Goal: Information Seeking & Learning: Find specific fact

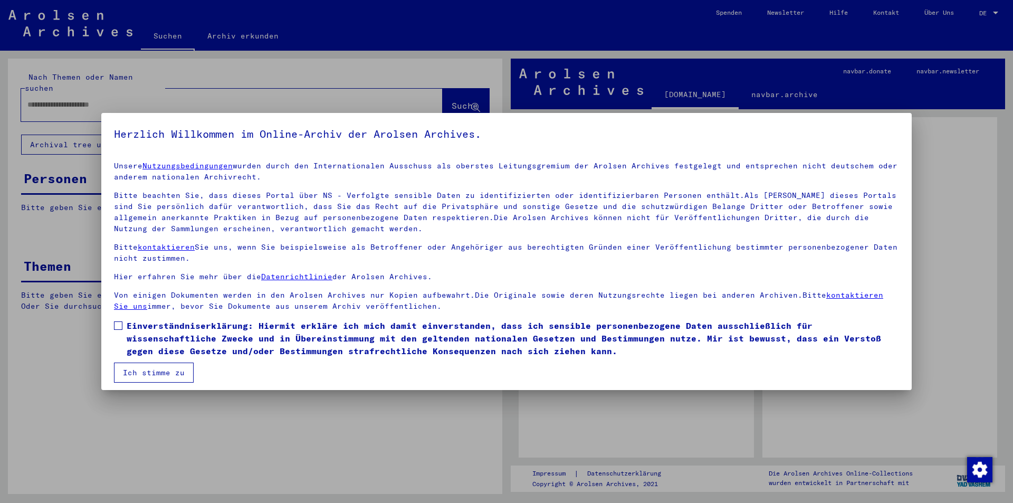
click at [127, 323] on span "Einverständniserklärung: Hiermit erkläre ich mich damit einverstanden, dass ich…" at bounding box center [513, 338] width 773 height 38
click at [165, 371] on button "Ich stimme zu" at bounding box center [154, 373] width 80 height 20
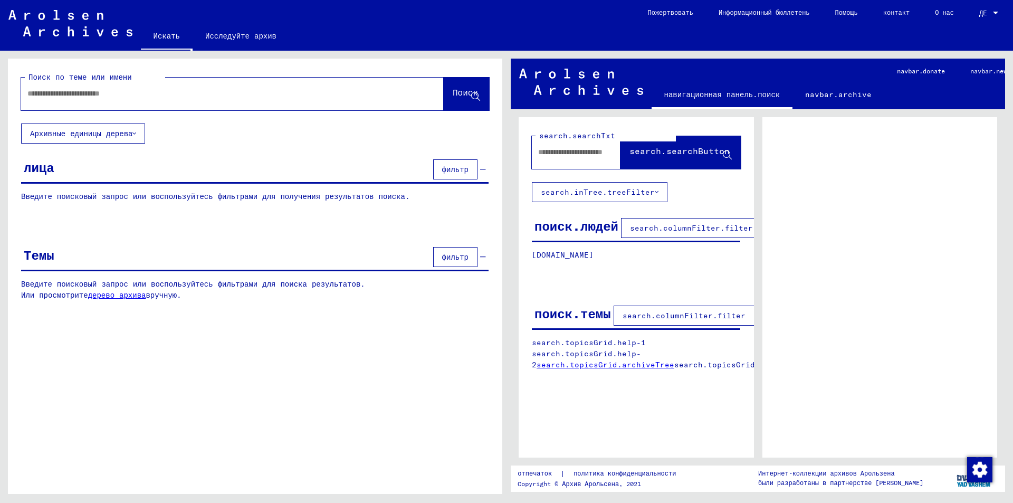
click at [118, 94] on input "text" at bounding box center [222, 93] width 391 height 11
type input "****"
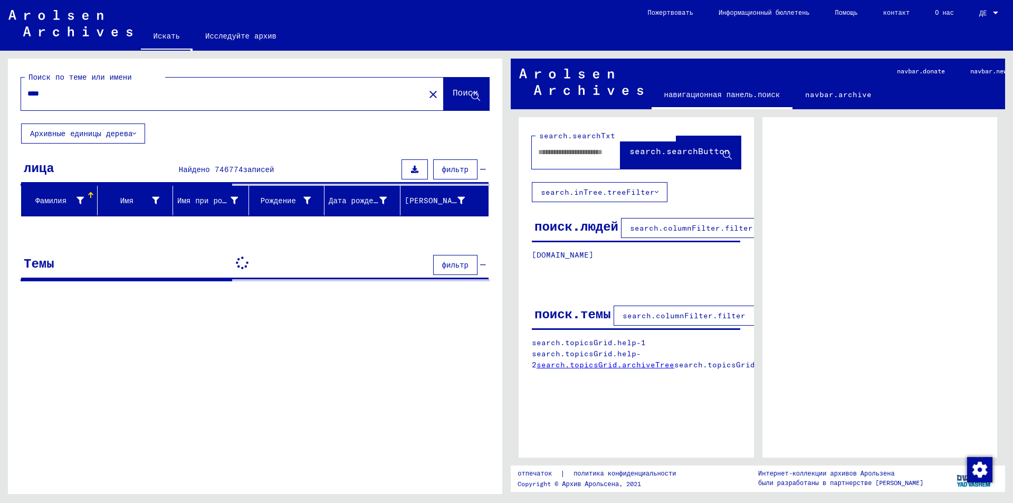
click at [418, 171] on icon at bounding box center [414, 169] width 7 height 7
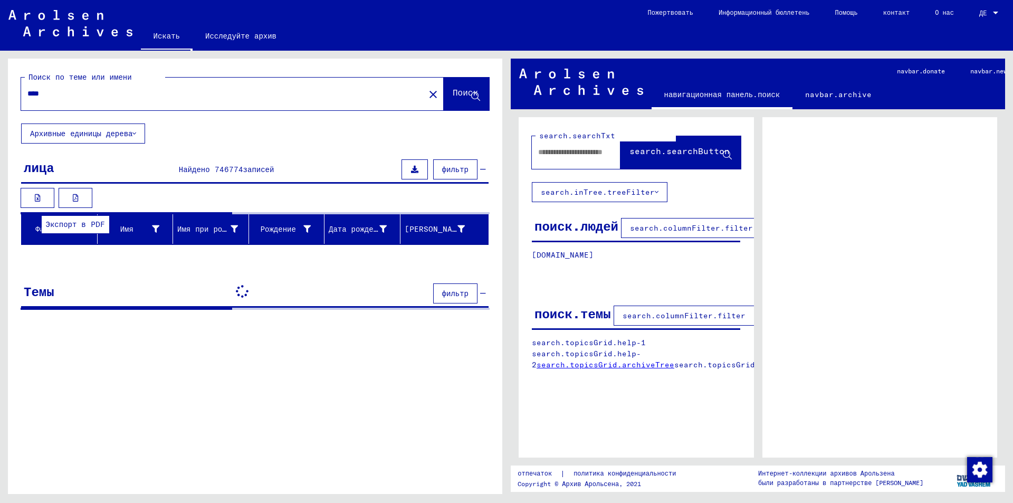
click at [70, 196] on button at bounding box center [76, 198] width 34 height 20
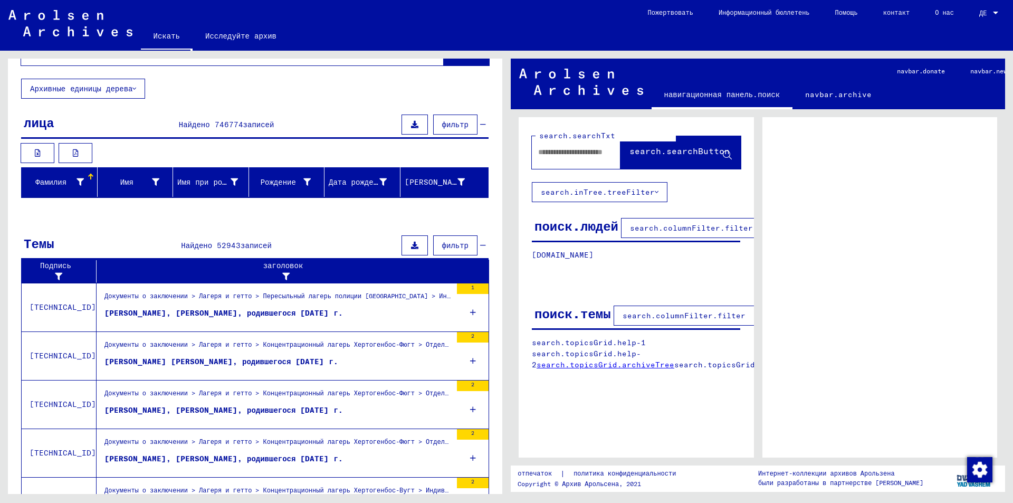
scroll to position [53, 0]
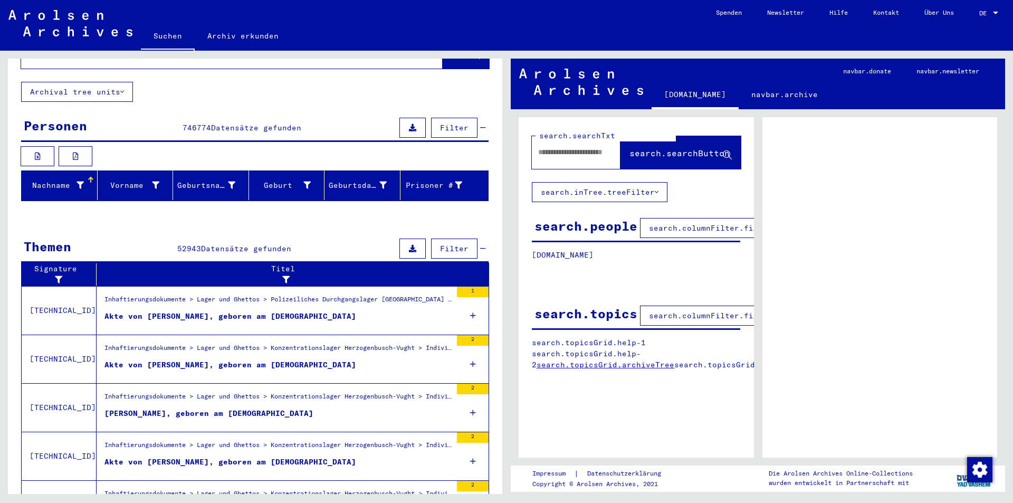
click at [338, 212] on div "Nach Themen oder Namen suchen **** close Suche Archival tree units Personen 746…" at bounding box center [255, 287] width 494 height 563
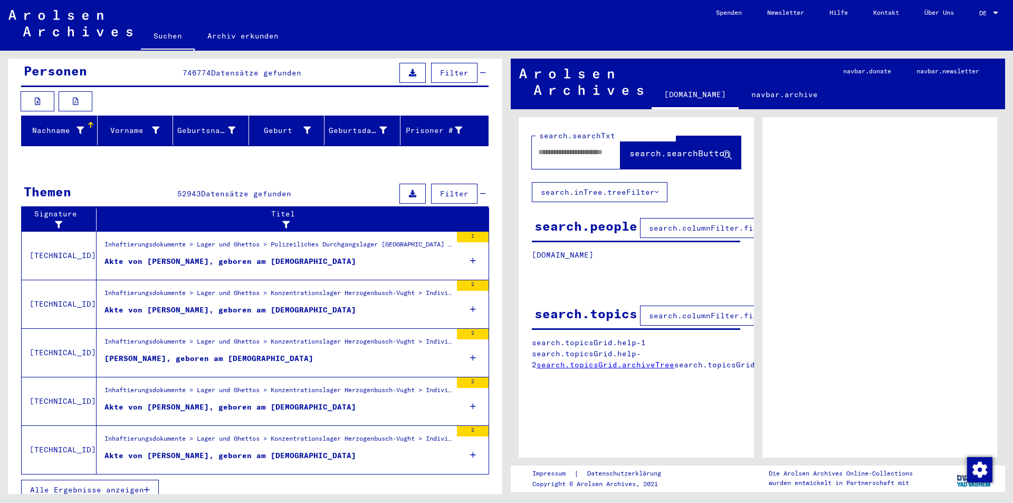
scroll to position [108, 0]
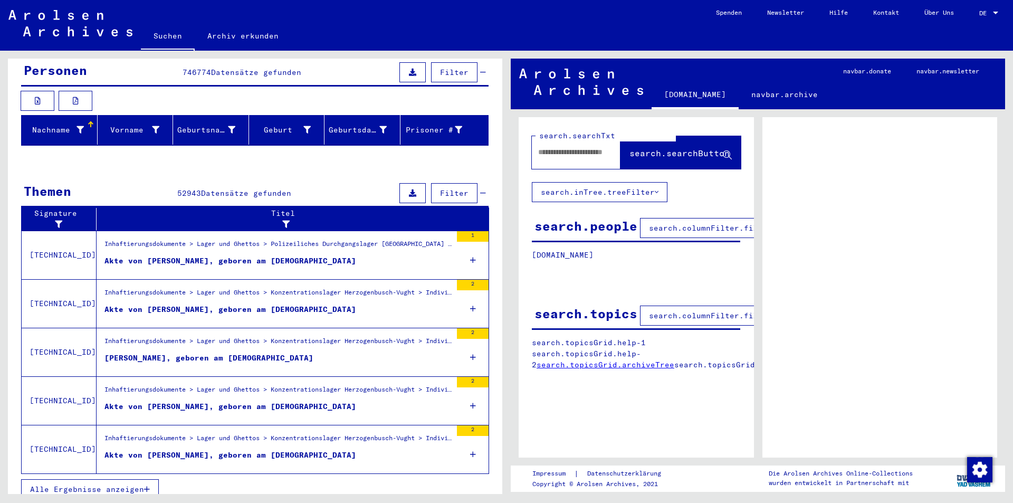
click at [448, 219] on div at bounding box center [283, 224] width 365 height 11
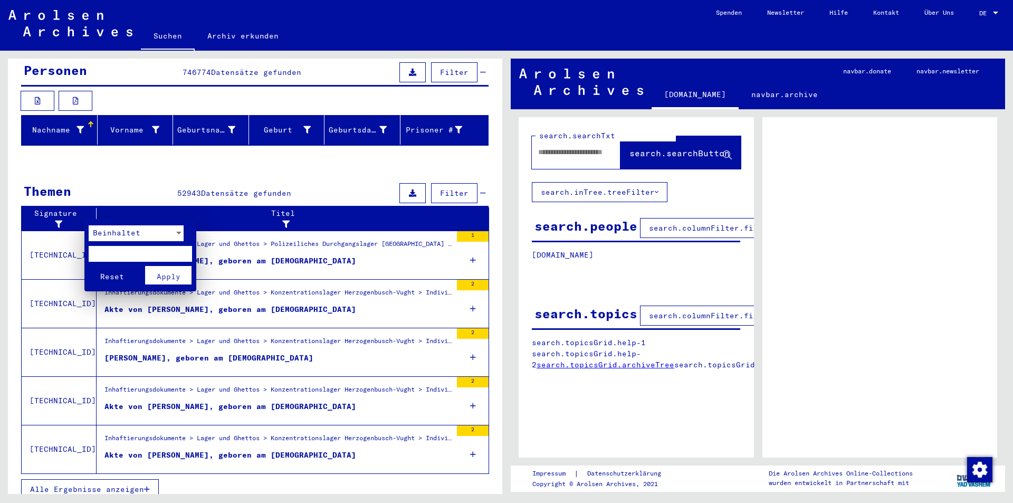
click at [448, 207] on div at bounding box center [506, 251] width 1013 height 503
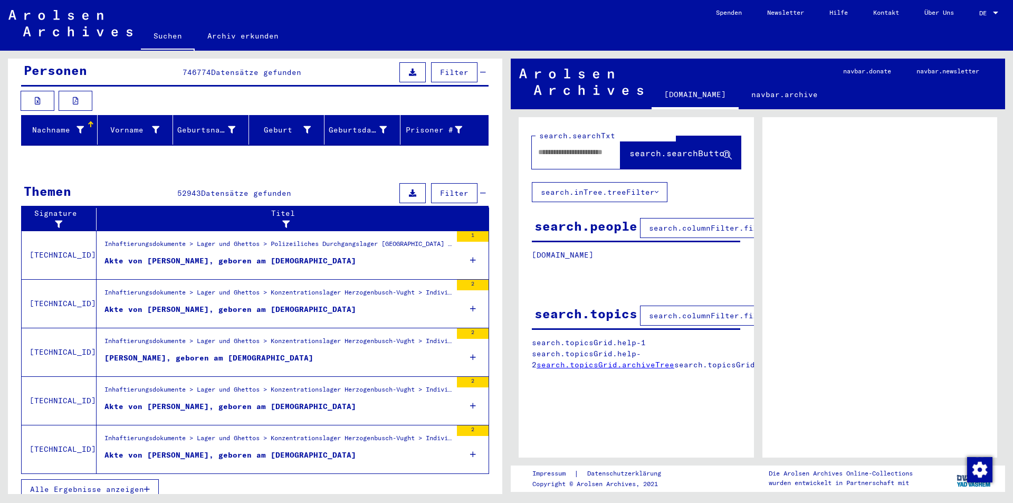
click at [452, 187] on button "Filter" at bounding box center [454, 193] width 46 height 20
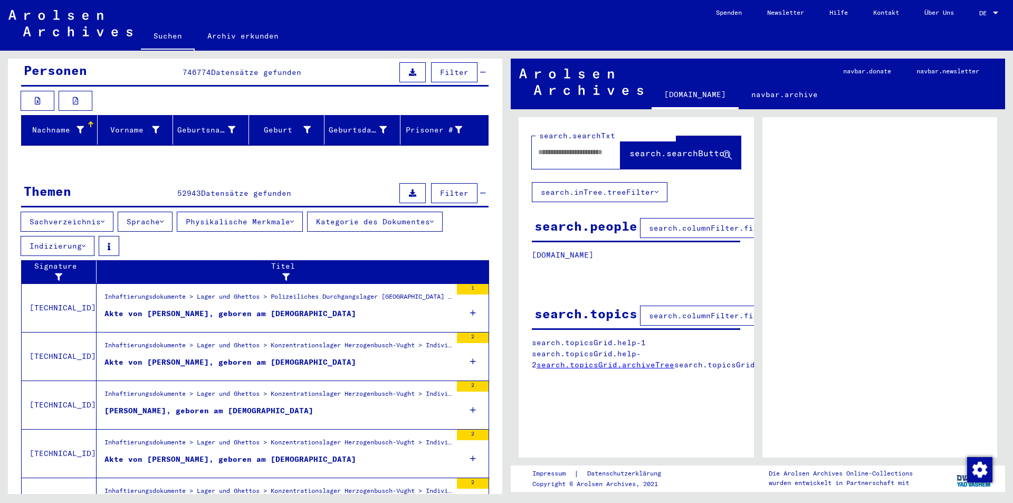
click at [449, 188] on span "Filter" at bounding box center [454, 192] width 28 height 9
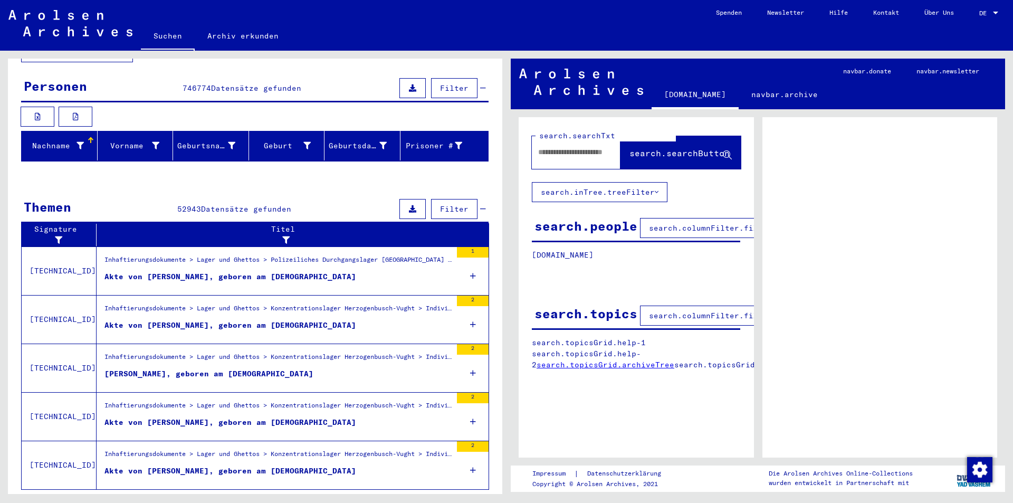
scroll to position [55, 0]
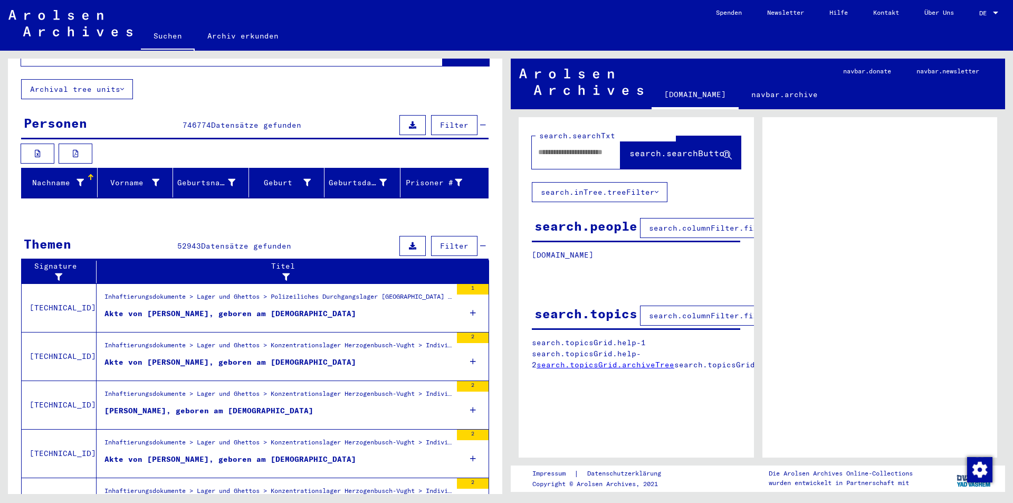
click at [436, 119] on button "Filter" at bounding box center [454, 125] width 46 height 20
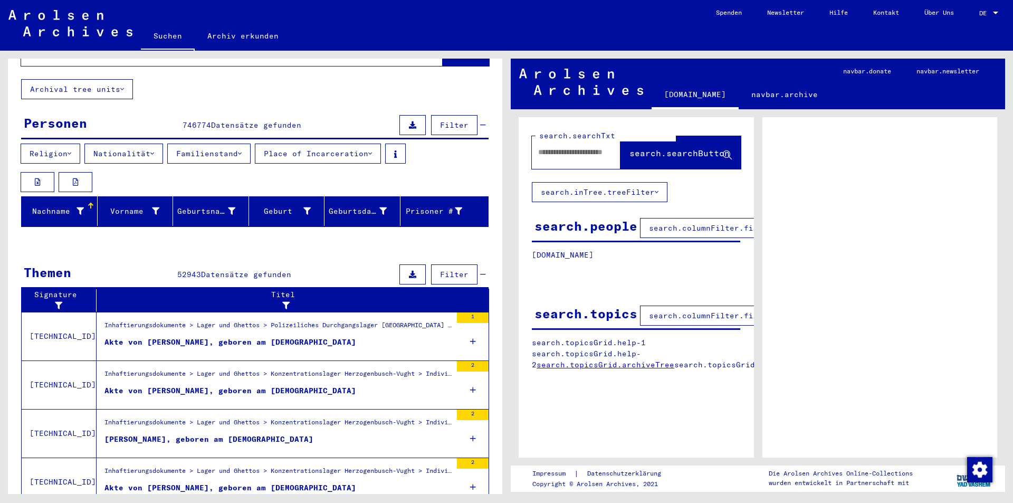
click at [440, 120] on span "Filter" at bounding box center [454, 124] width 28 height 9
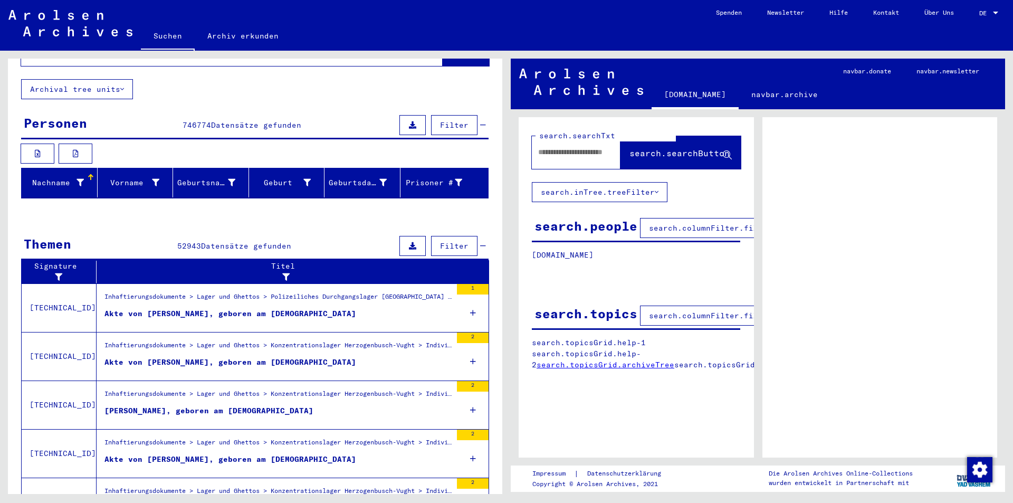
click at [411, 116] on button at bounding box center [412, 125] width 26 height 20
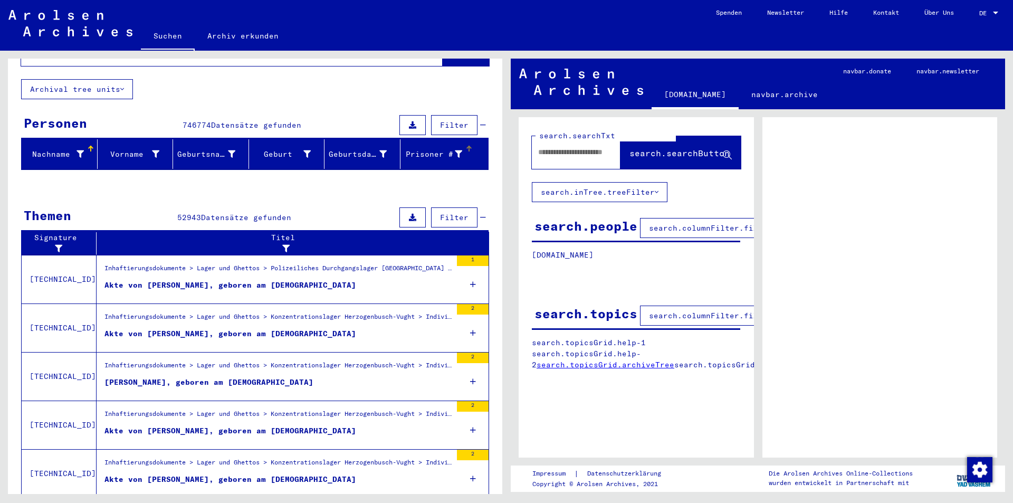
click at [443, 149] on div "Prisoner #" at bounding box center [434, 154] width 58 height 11
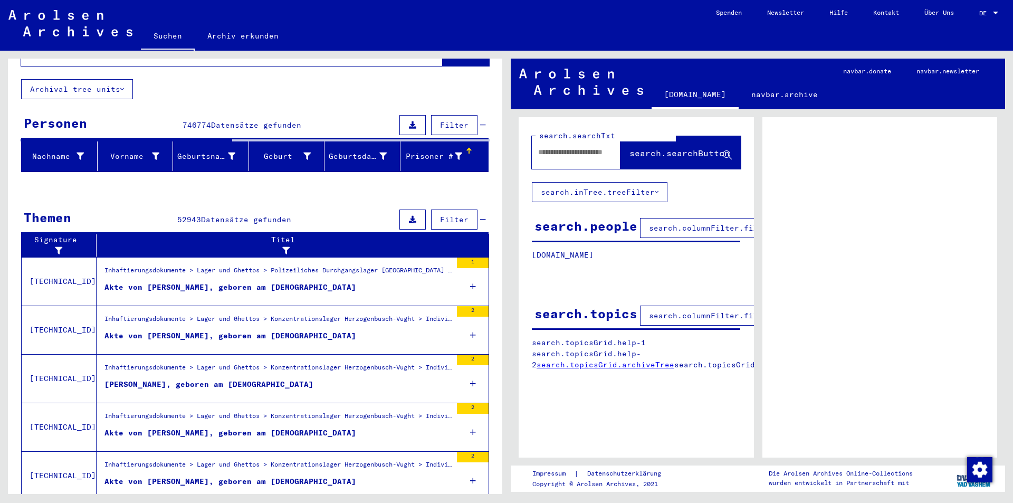
click at [691, 224] on span "search.columnFilter.filter" at bounding box center [710, 227] width 123 height 9
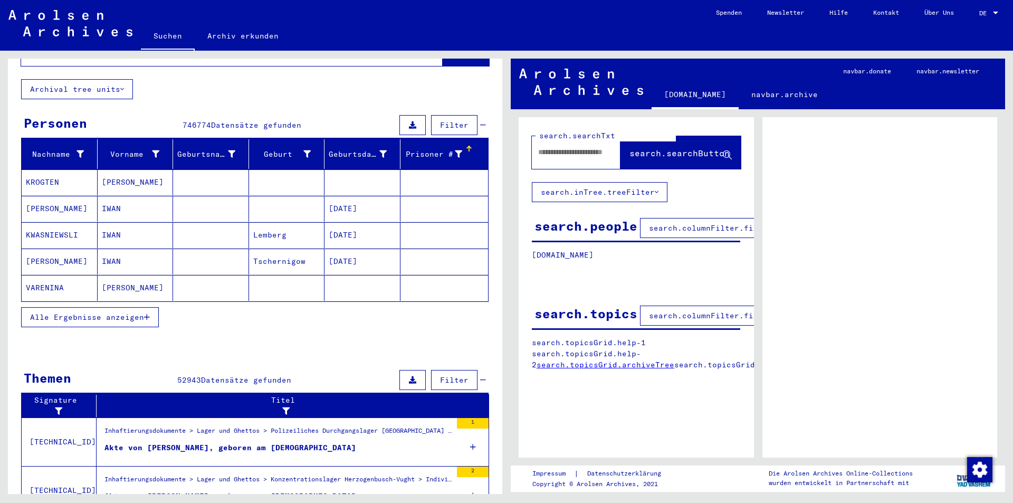
click at [670, 222] on button "search.columnFilter.filter" at bounding box center [710, 228] width 141 height 20
drag, startPoint x: 635, startPoint y: 238, endPoint x: 685, endPoint y: 234, distance: 50.8
click at [685, 234] on div "search.people search.columnFilter.filter" at bounding box center [636, 228] width 208 height 27
click at [361, 249] on mat-cell "[DATE]" at bounding box center [363, 262] width 76 height 26
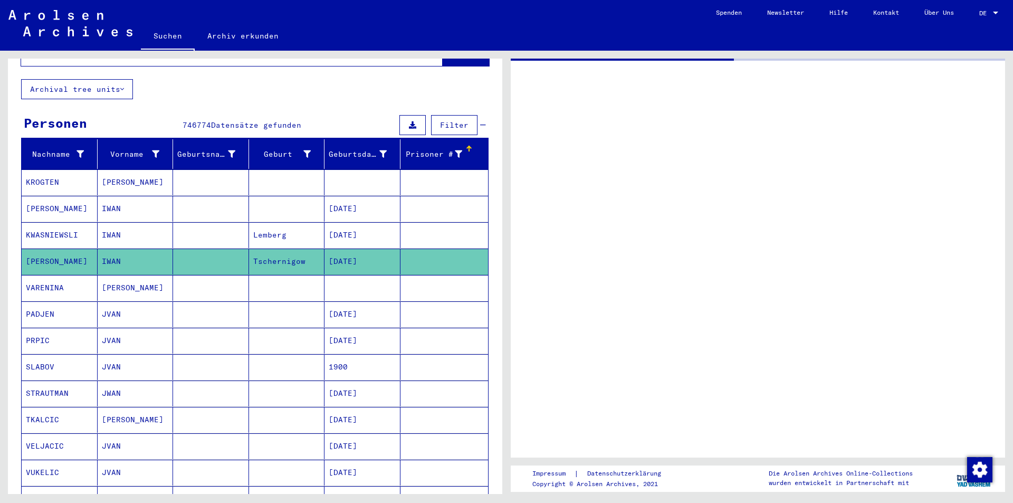
click at [288, 71] on div "Nach Themen oder Namen suchen **** close Suche Archival tree units Personen 746…" at bounding box center [255, 481] width 494 height 957
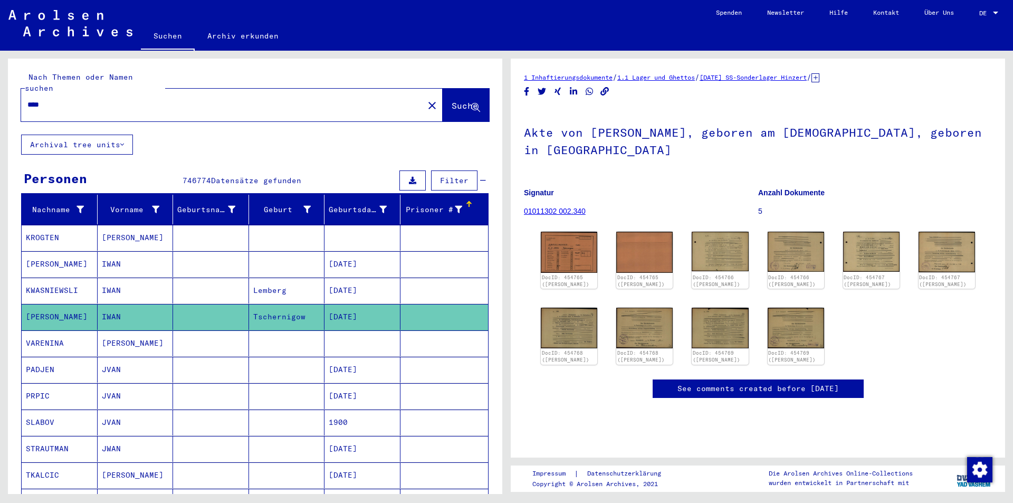
drag, startPoint x: 426, startPoint y: 198, endPoint x: 405, endPoint y: 195, distance: 21.4
click at [405, 204] on div "Prisoner #" at bounding box center [434, 209] width 58 height 11
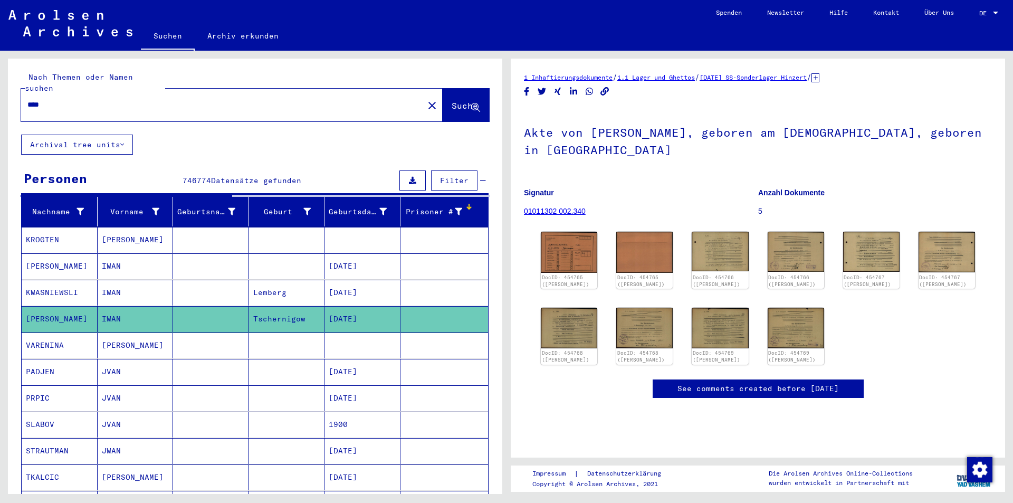
click at [409, 177] on icon at bounding box center [412, 180] width 7 height 7
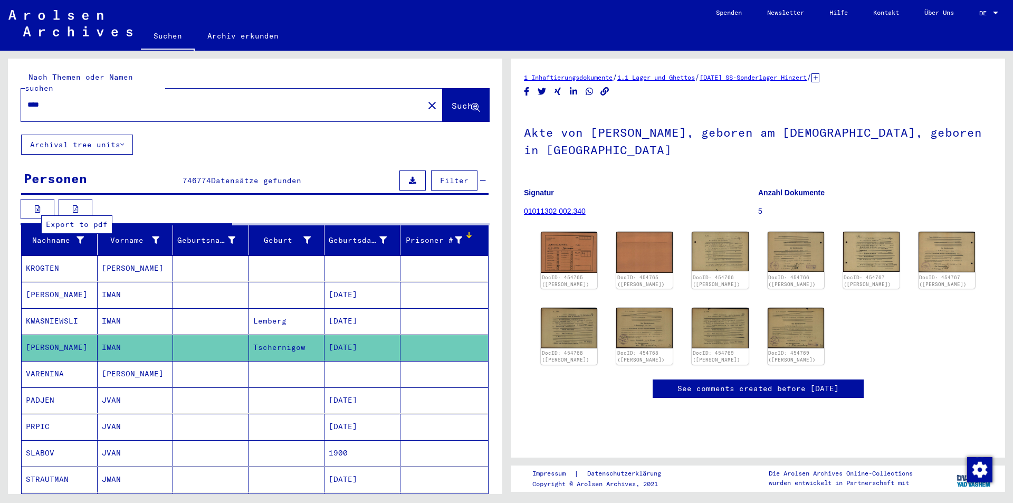
click at [74, 205] on icon at bounding box center [76, 208] width 6 height 7
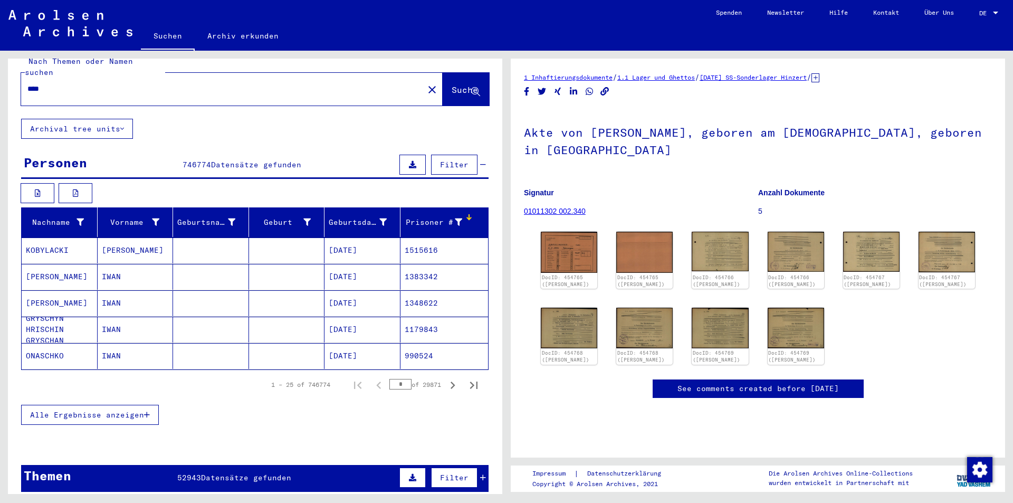
scroll to position [53, 0]
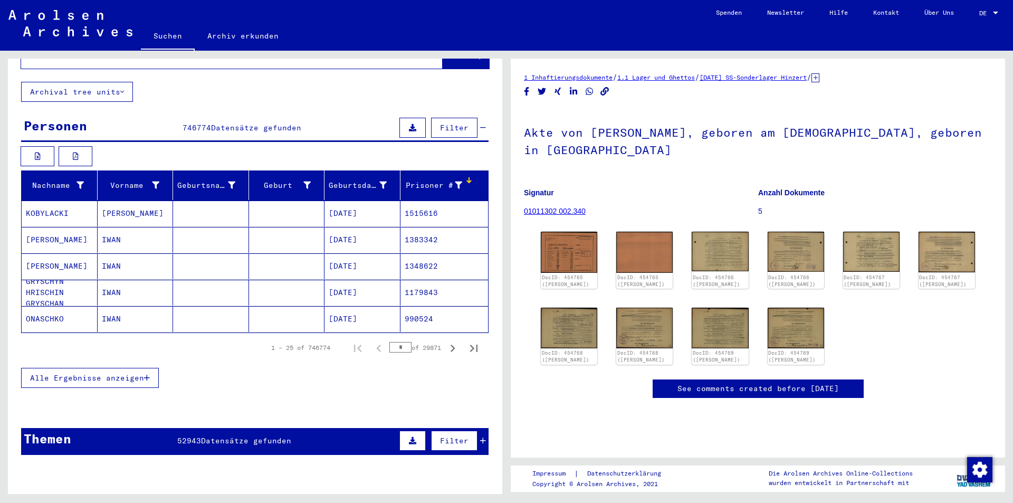
click at [145, 374] on icon "button" at bounding box center [147, 377] width 6 height 7
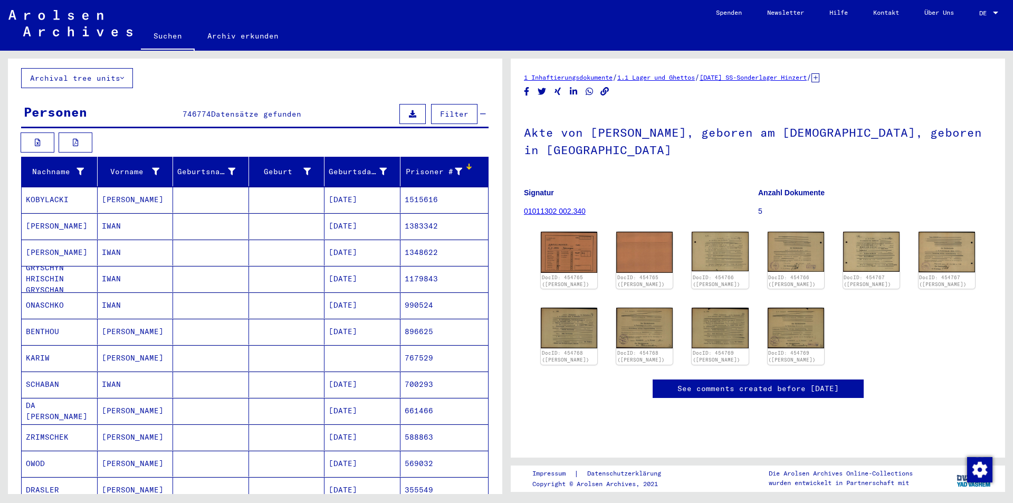
scroll to position [0, 0]
